Goal: Task Accomplishment & Management: Manage account settings

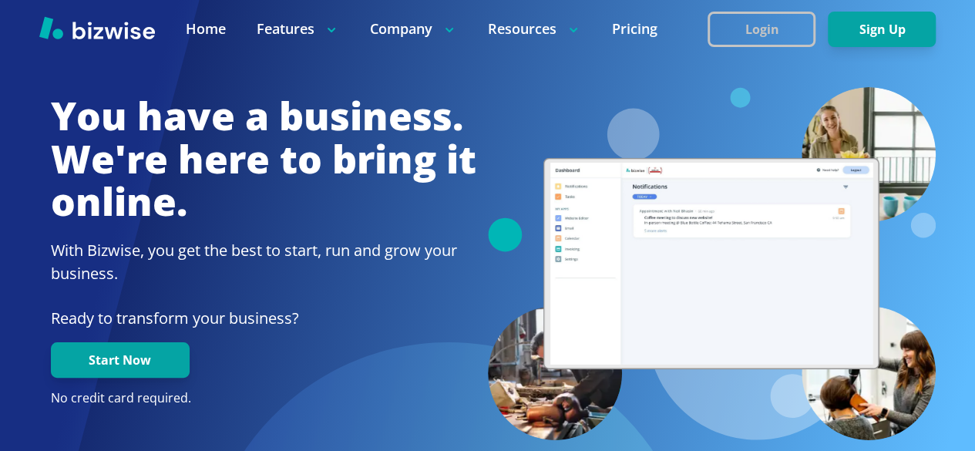
click at [753, 27] on button "Login" at bounding box center [762, 29] width 108 height 35
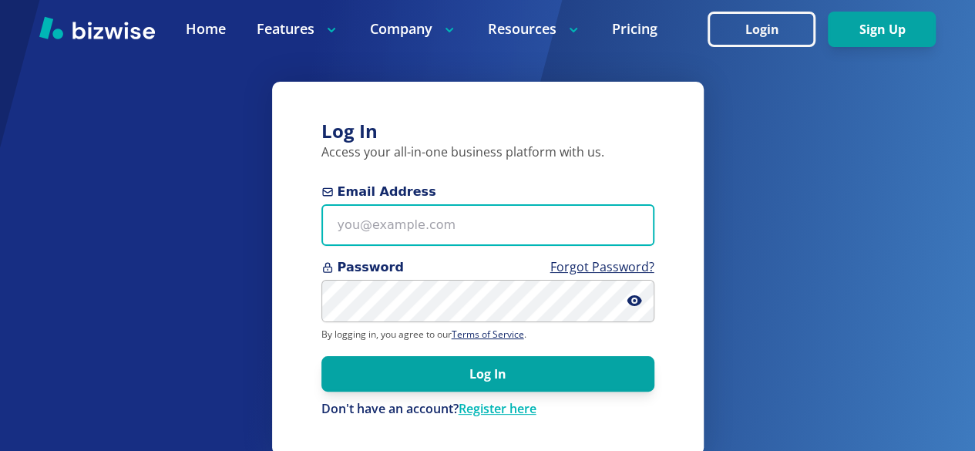
click at [361, 224] on input "Email Address" at bounding box center [488, 225] width 333 height 42
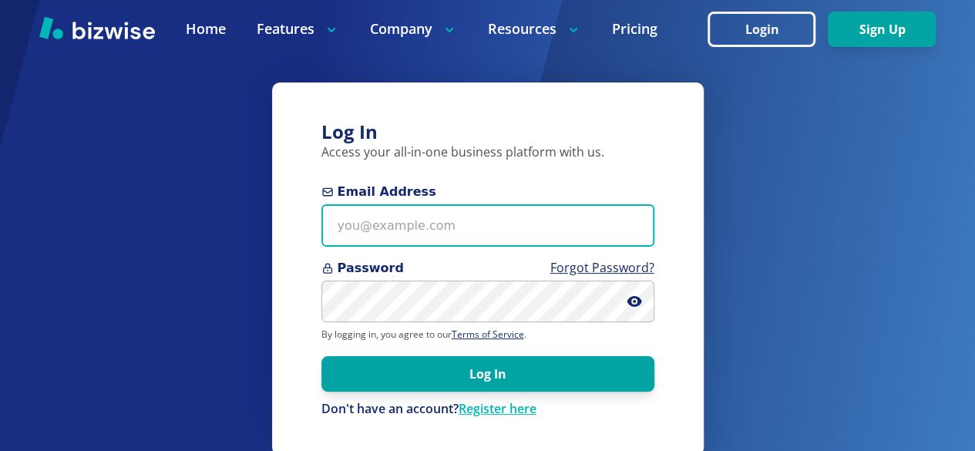
type input "curberger@interiorlandscapes.com"
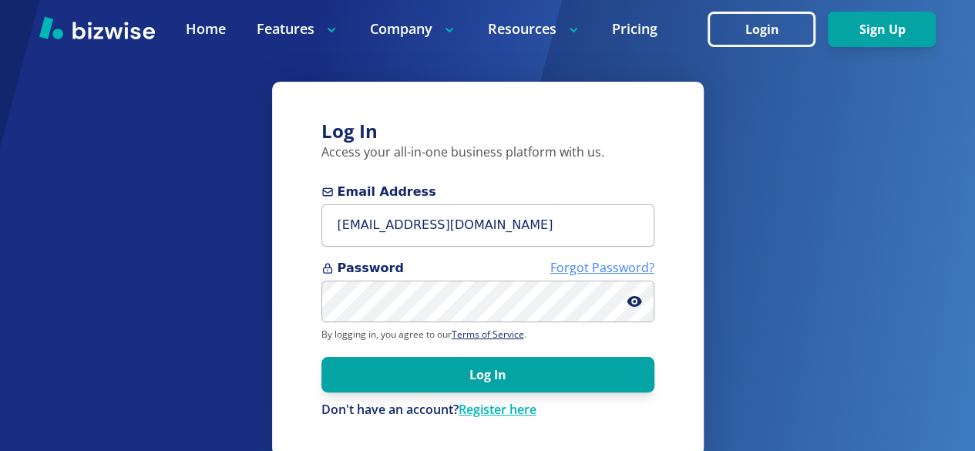
click at [595, 264] on link "Forgot Password?" at bounding box center [603, 267] width 104 height 17
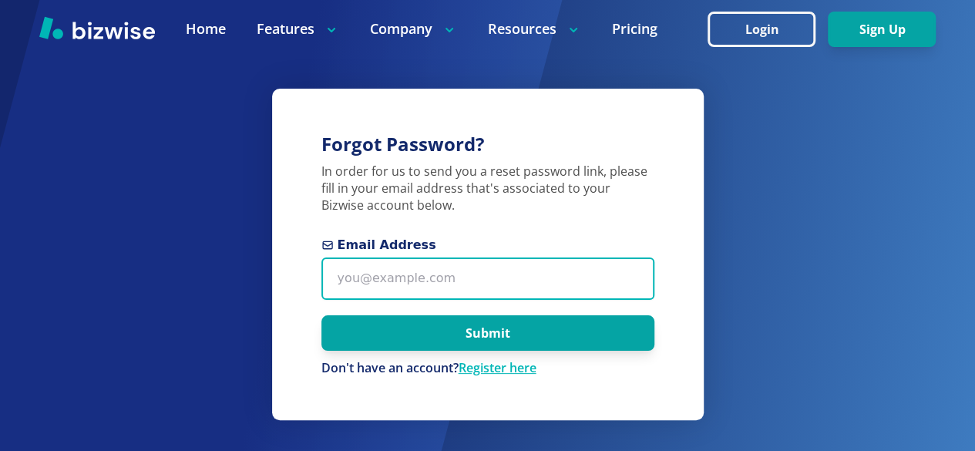
click at [378, 287] on input "Email Address" at bounding box center [488, 279] width 333 height 42
type input "curberger@interiorlandscapes.com"
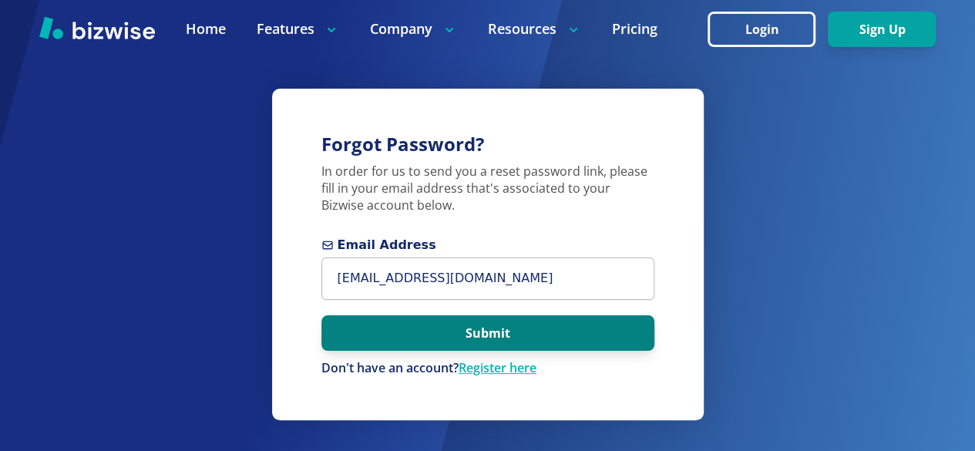
click at [486, 330] on button "Submit" at bounding box center [488, 332] width 333 height 35
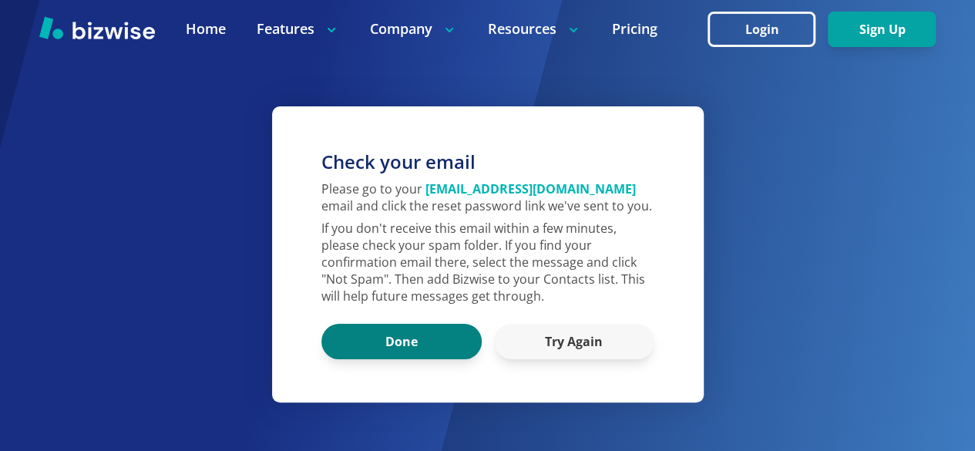
click at [374, 335] on button "Done" at bounding box center [402, 341] width 160 height 35
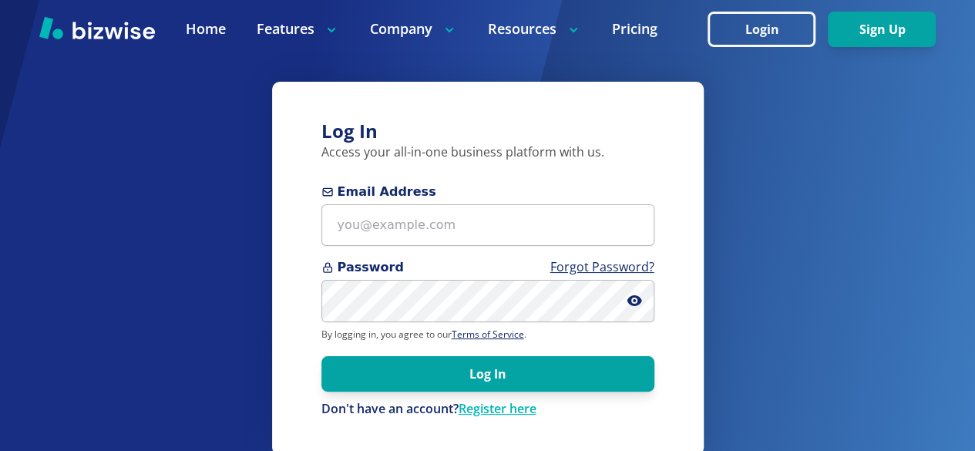
click at [820, 238] on div "Log In Access your all-in-one business platform with us. Email Address Password…" at bounding box center [487, 239] width 975 height 479
click at [853, 211] on div "Log In Access your all-in-one business platform with us. Email Address Password…" at bounding box center [487, 239] width 975 height 479
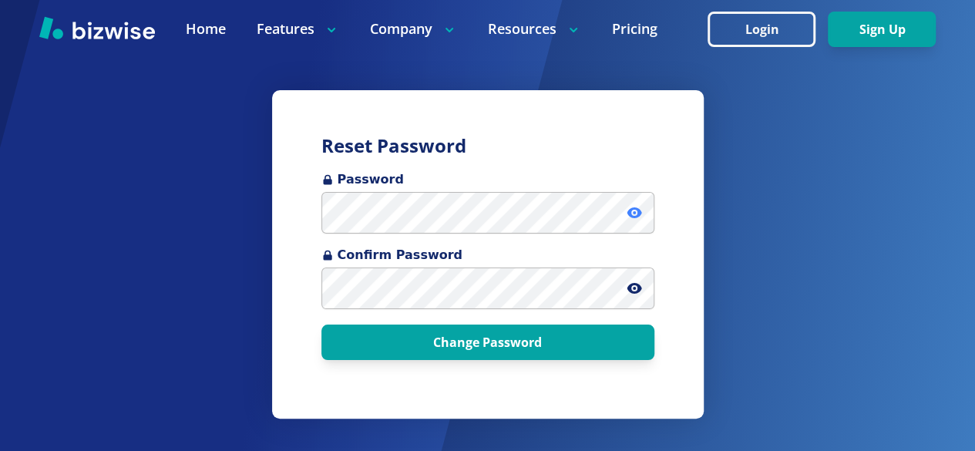
click at [634, 213] on icon at bounding box center [634, 212] width 3 height 3
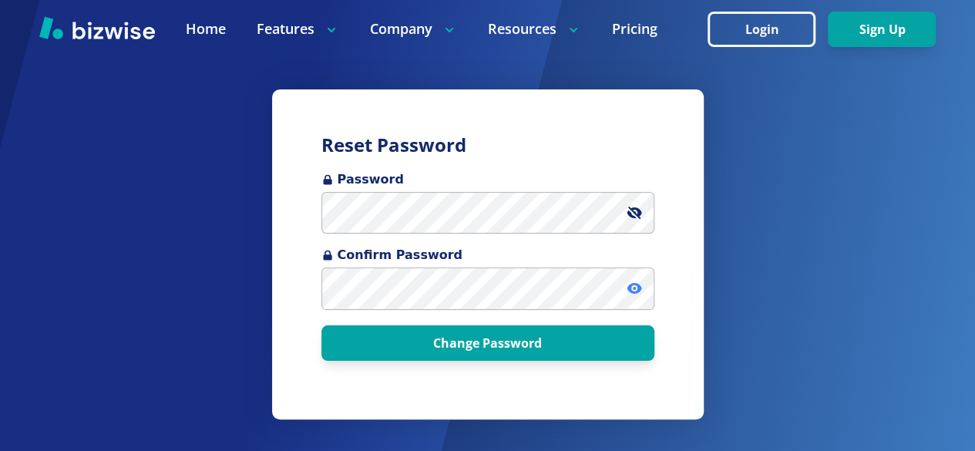
click at [633, 288] on icon at bounding box center [634, 288] width 3 height 3
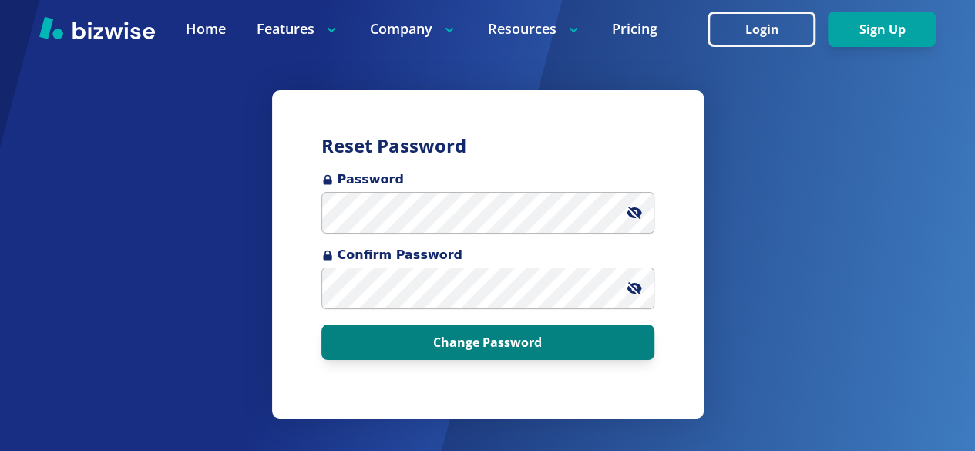
click at [483, 352] on button "Change Password" at bounding box center [488, 342] width 333 height 35
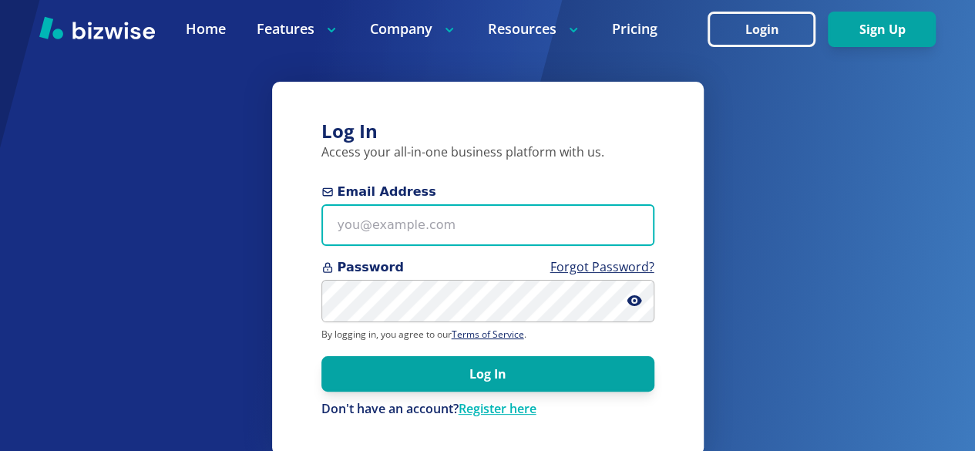
type input "curberger@interiorlandscapes.com"
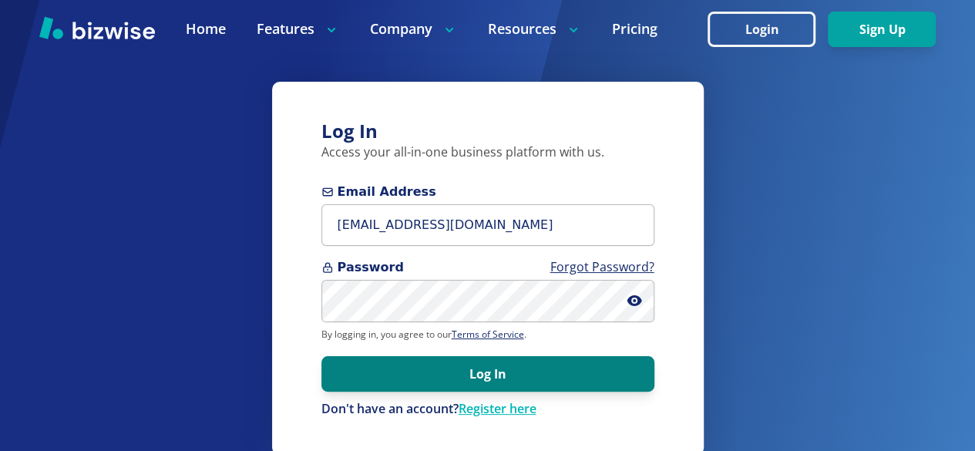
click at [493, 379] on button "Log In" at bounding box center [488, 373] width 333 height 35
